Goal: Task Accomplishment & Management: Use online tool/utility

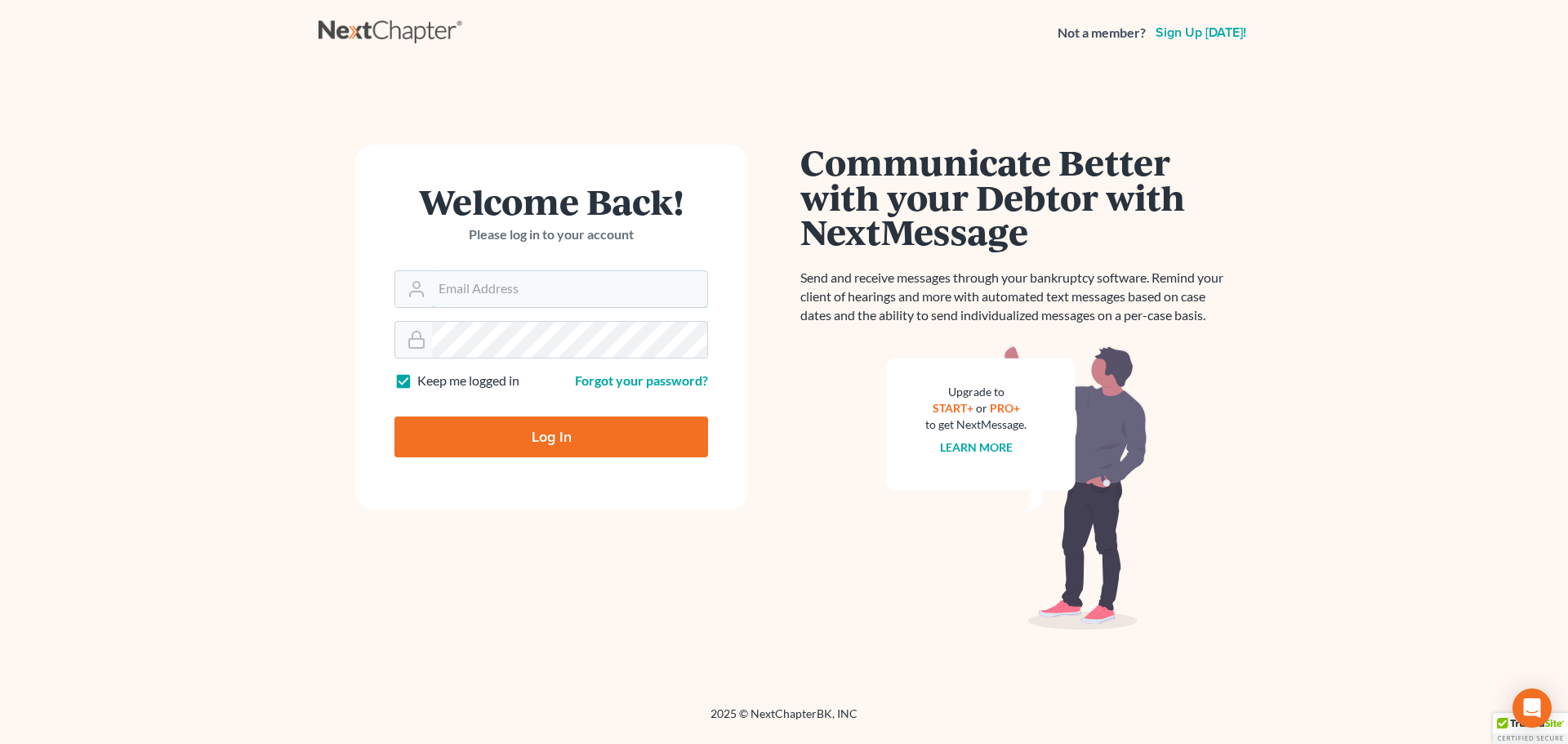
type input "[EMAIL_ADDRESS][DOMAIN_NAME]"
click at [559, 430] on input "Log In" at bounding box center [551, 437] width 314 height 41
type input "Thinking..."
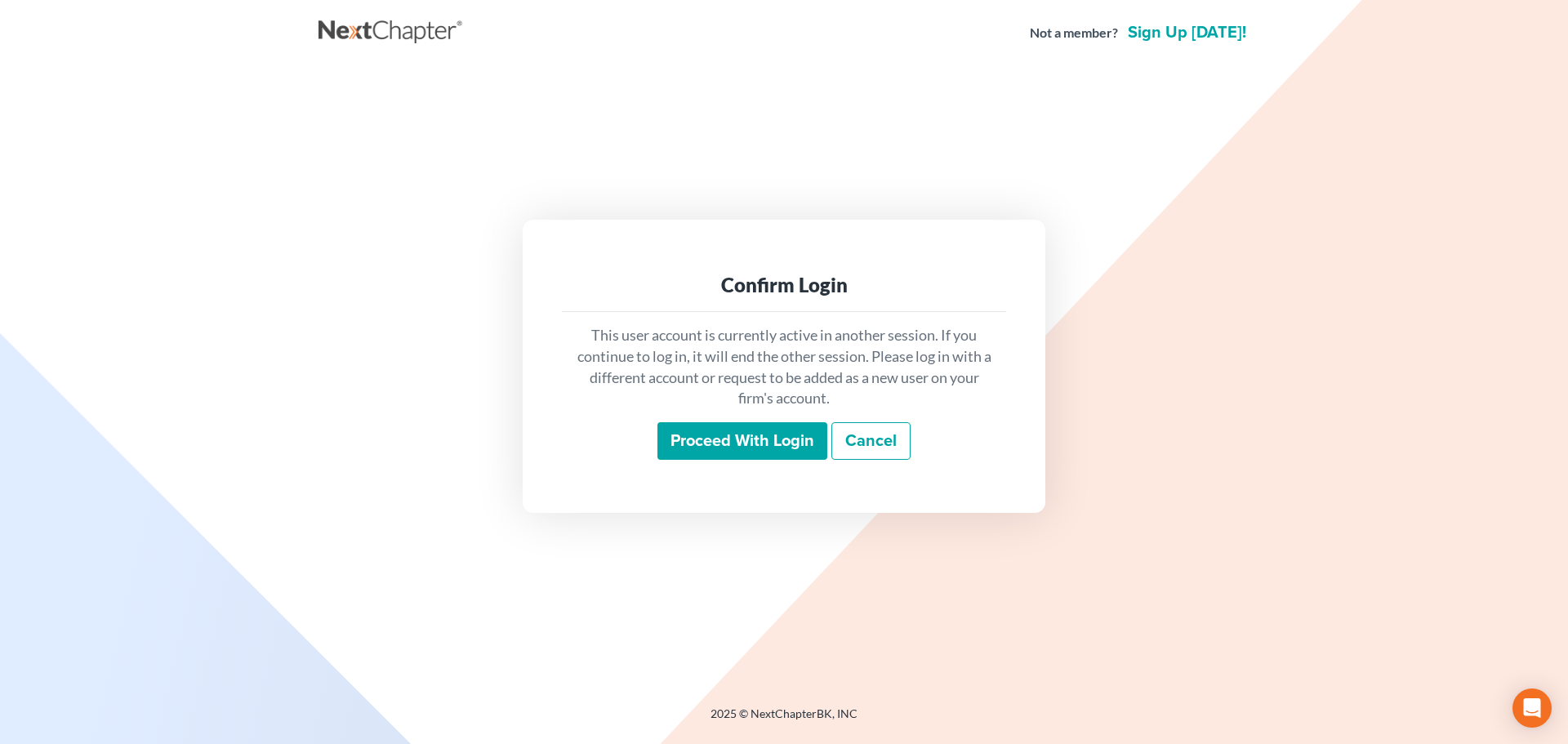
click at [716, 437] on input "Proceed with login" at bounding box center [742, 441] width 170 height 37
